Goal: Navigation & Orientation: Find specific page/section

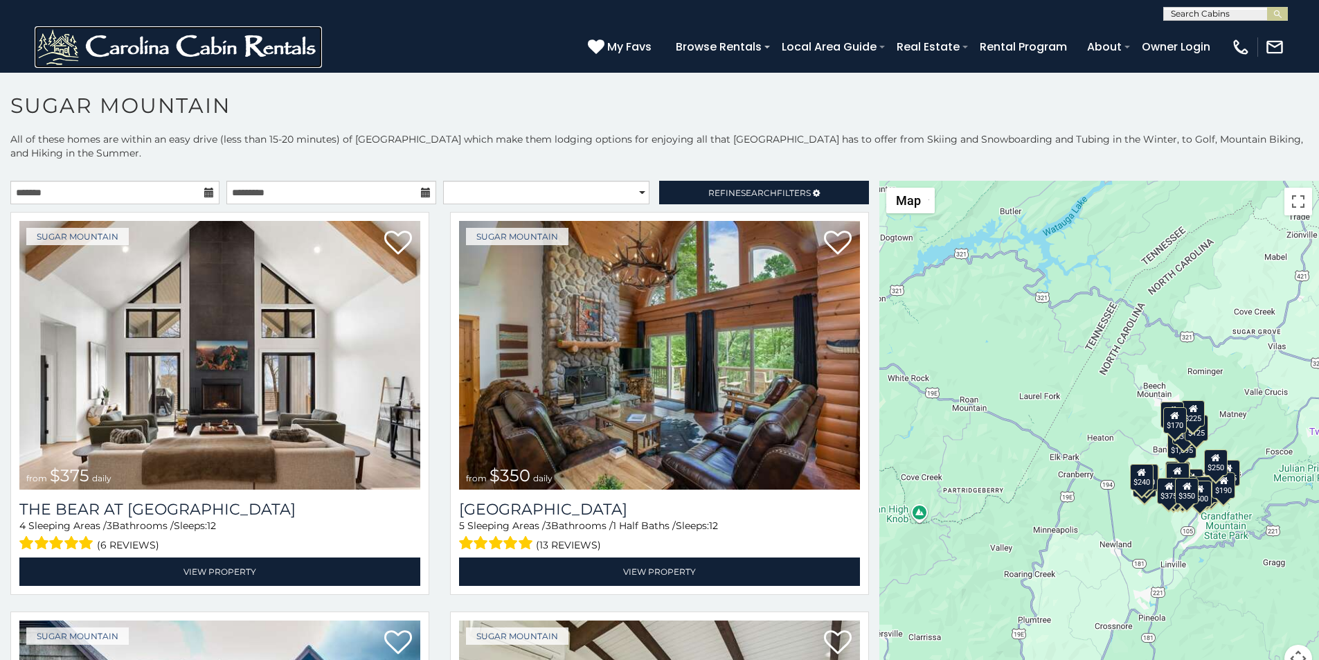
click at [39, 33] on img at bounding box center [178, 47] width 287 height 42
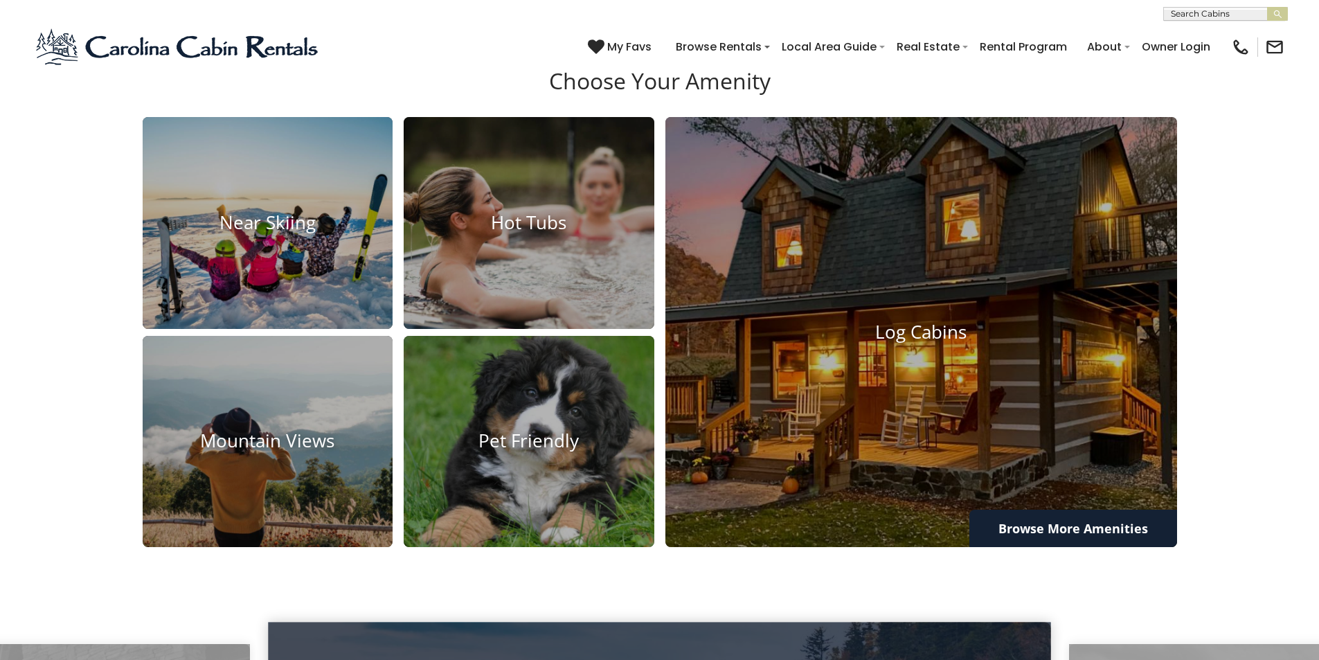
scroll to position [2043, 0]
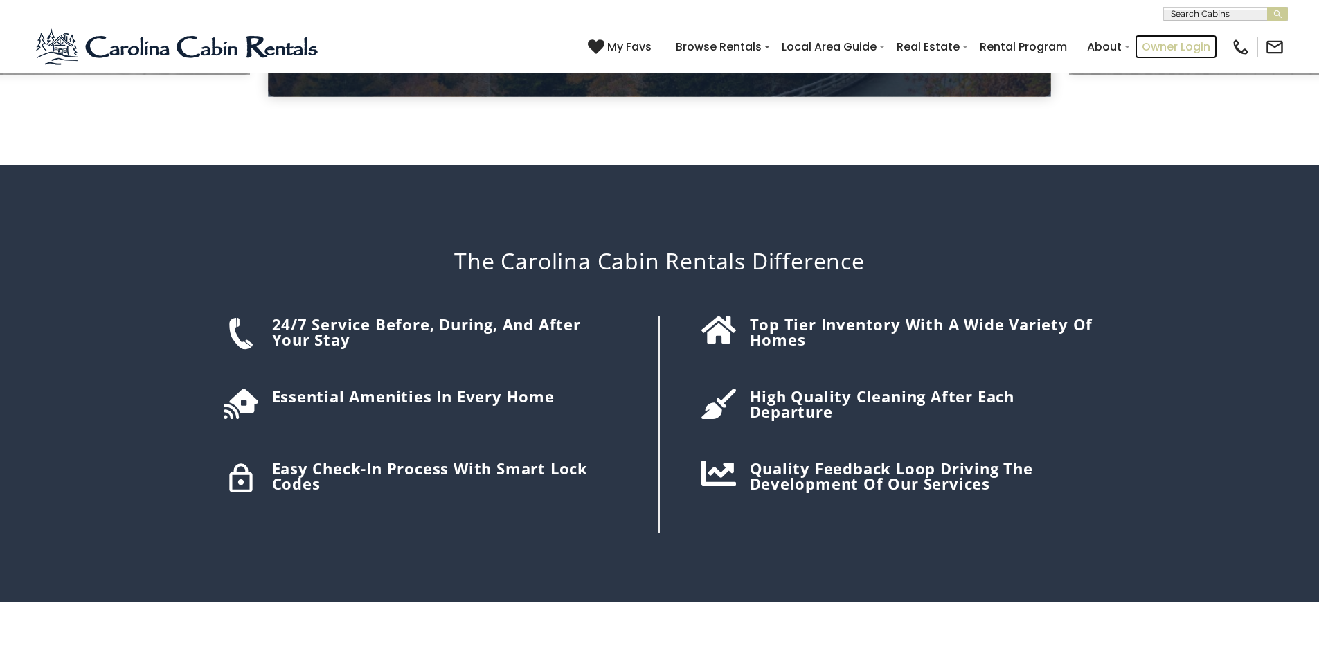
click at [1195, 40] on link "Owner Login" at bounding box center [1176, 47] width 82 height 24
